Goal: Task Accomplishment & Management: Manage account settings

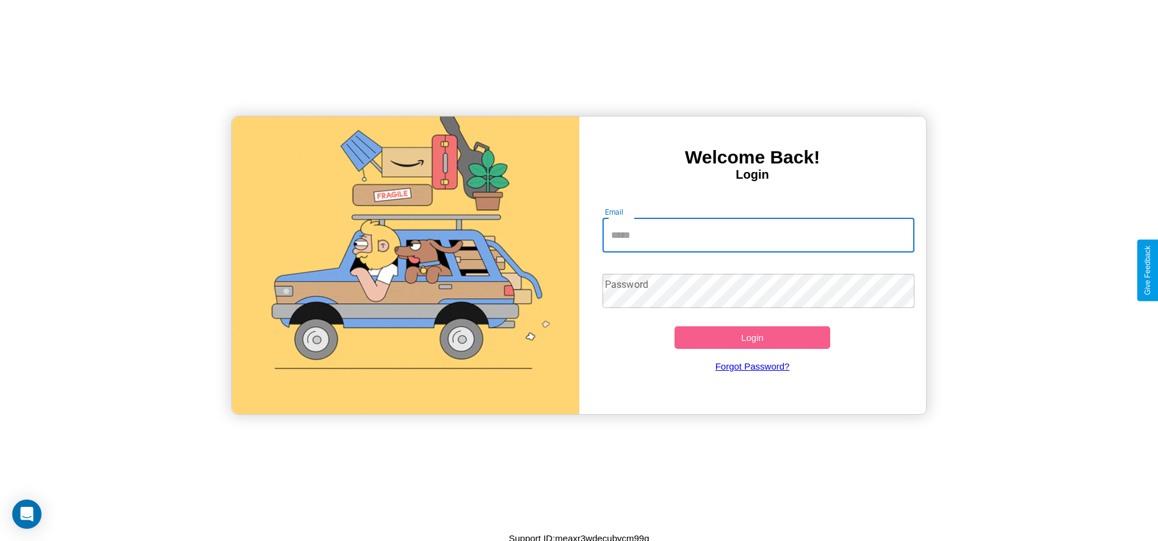
click at [758, 235] on input "Email" at bounding box center [758, 236] width 312 height 34
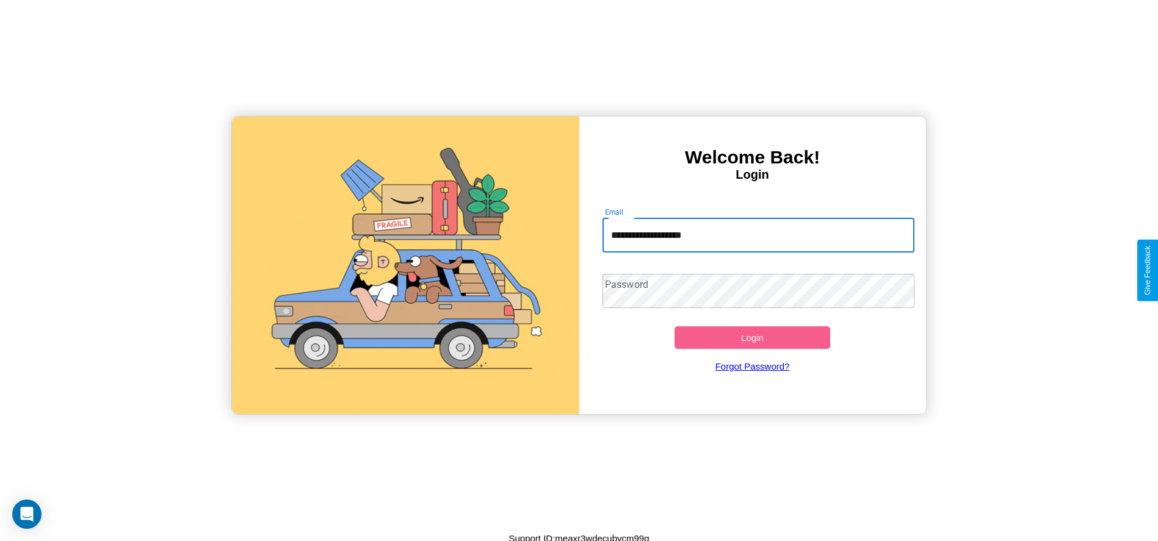
type input "**********"
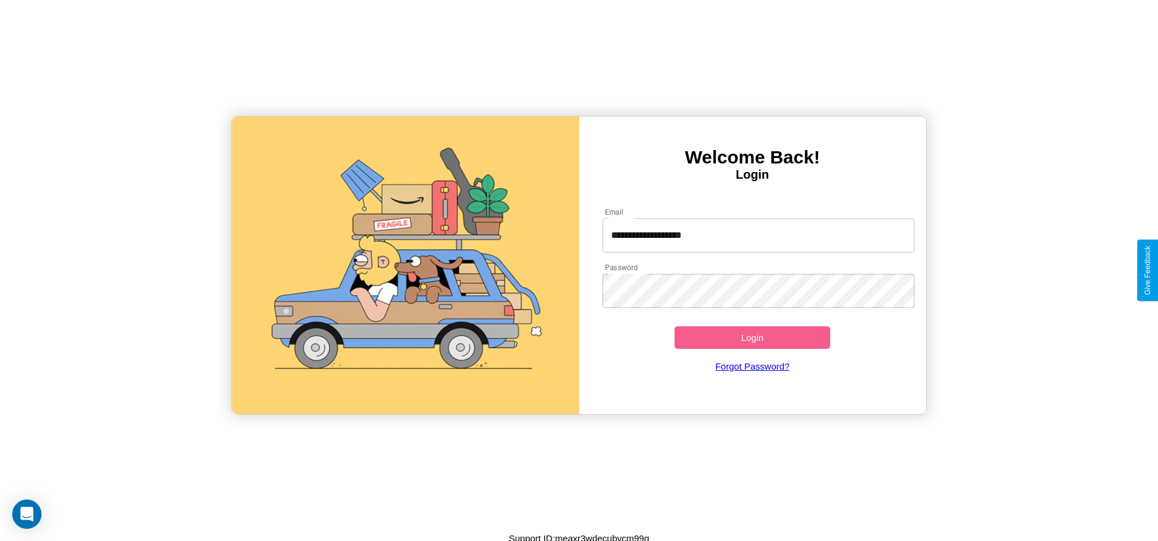
click at [752, 338] on button "Login" at bounding box center [753, 338] width 156 height 23
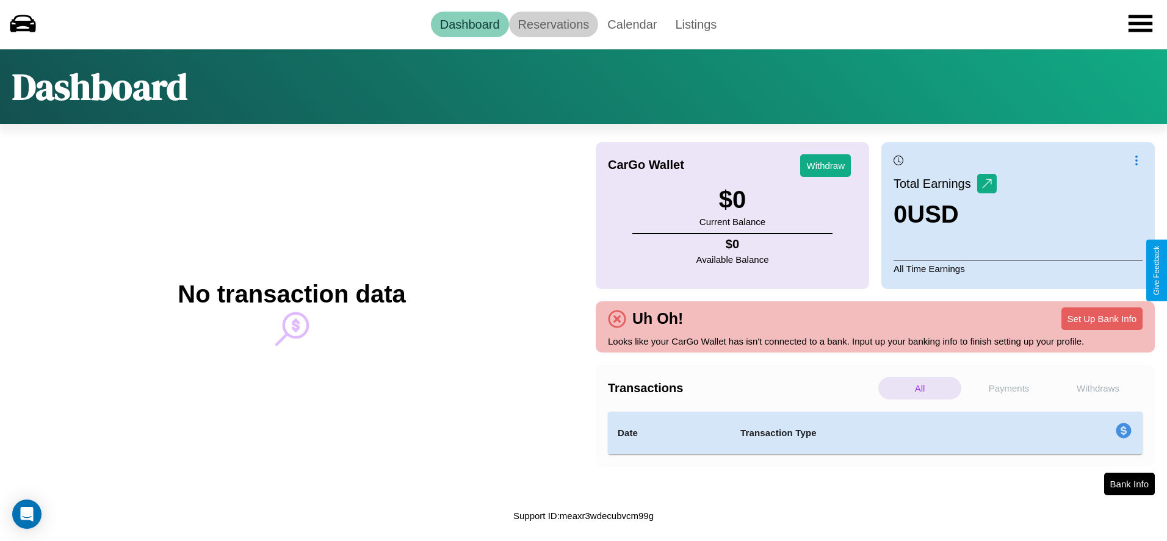
click at [553, 24] on link "Reservations" at bounding box center [554, 25] width 90 height 26
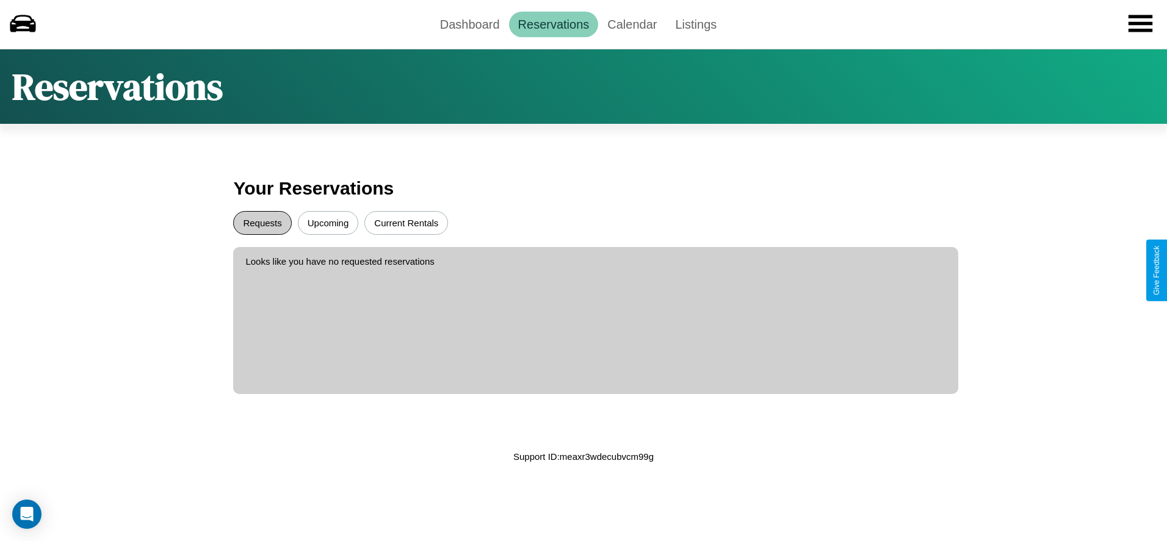
click at [262, 223] on button "Requests" at bounding box center [262, 223] width 58 height 24
click at [328, 223] on button "Upcoming" at bounding box center [328, 223] width 61 height 24
click at [406, 223] on button "Current Rentals" at bounding box center [406, 223] width 84 height 24
